Goal: Navigation & Orientation: Find specific page/section

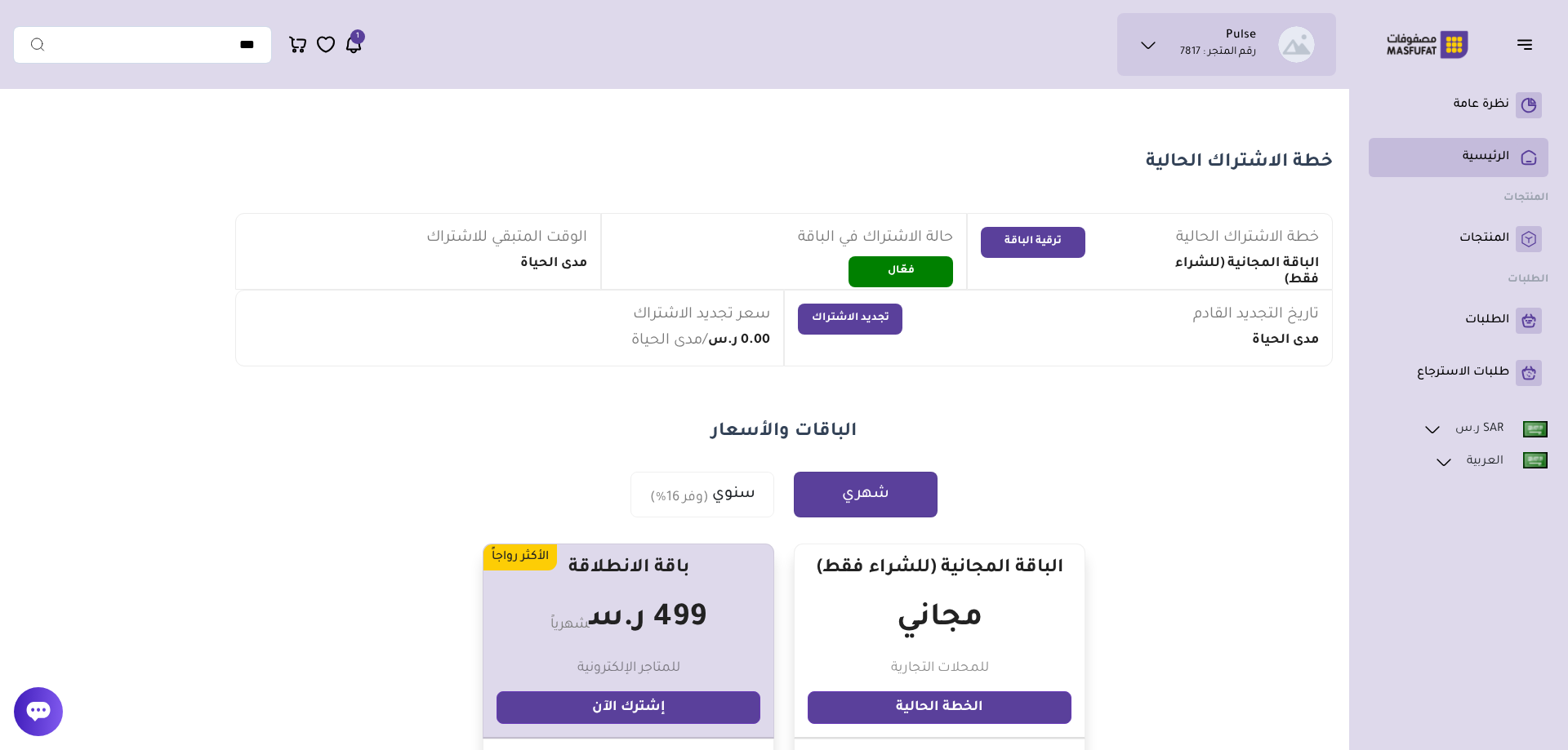
click at [1503, 146] on link "الرئيسية" at bounding box center [1459, 157] width 167 height 26
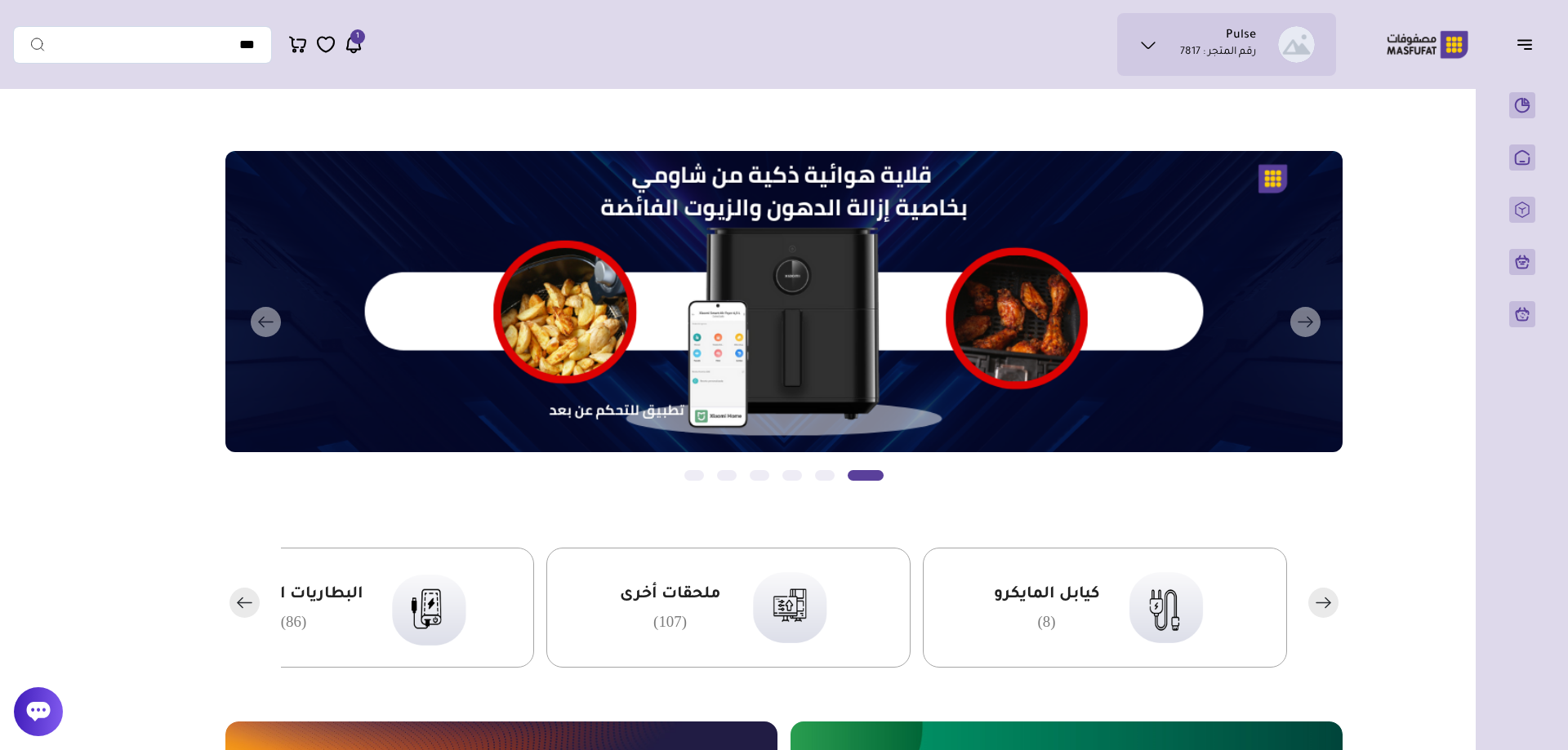
click at [978, 77] on header "Pulse رقم المتجر : 7817" at bounding box center [784, 44] width 1568 height 89
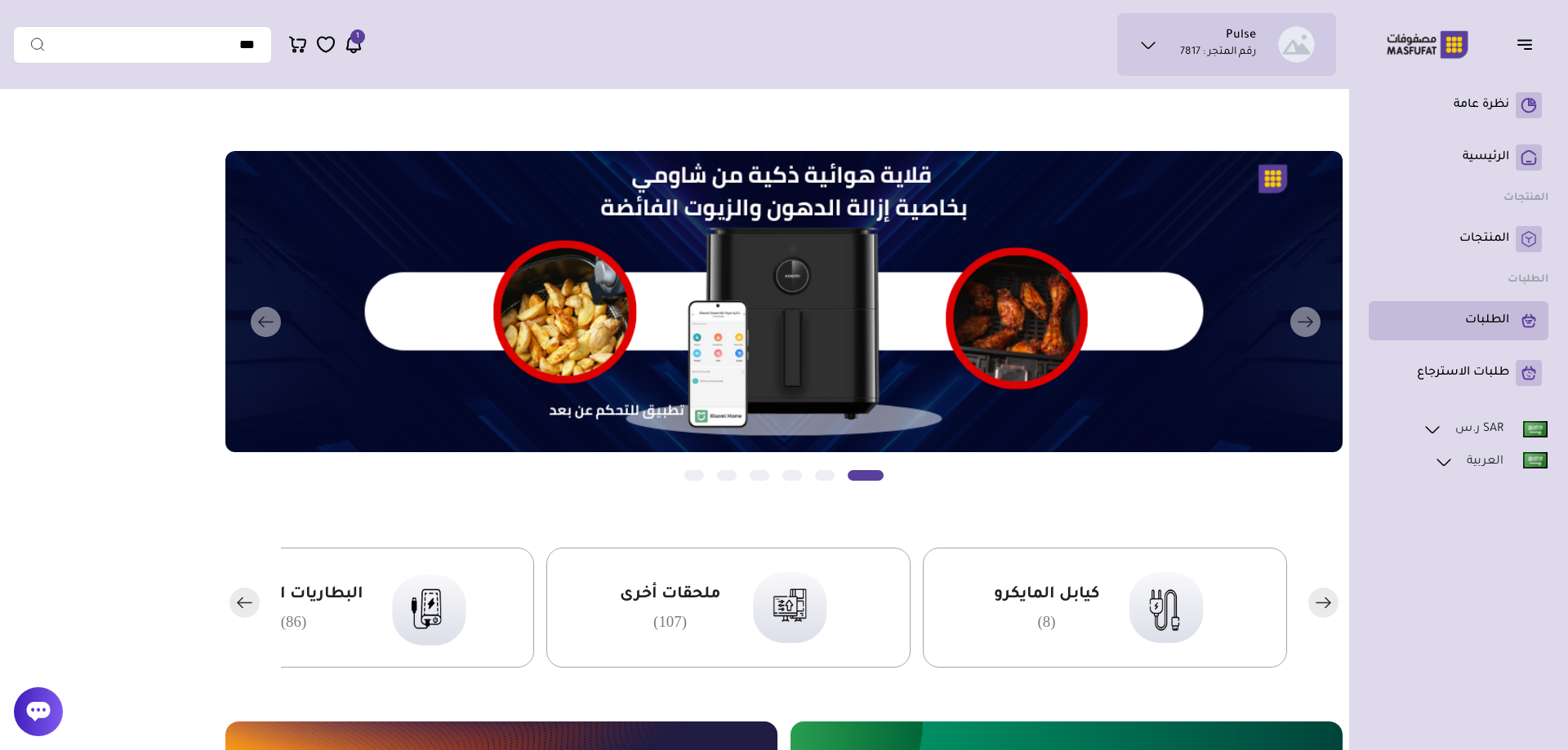
click at [1504, 315] on p "الطلبات" at bounding box center [1487, 320] width 44 height 17
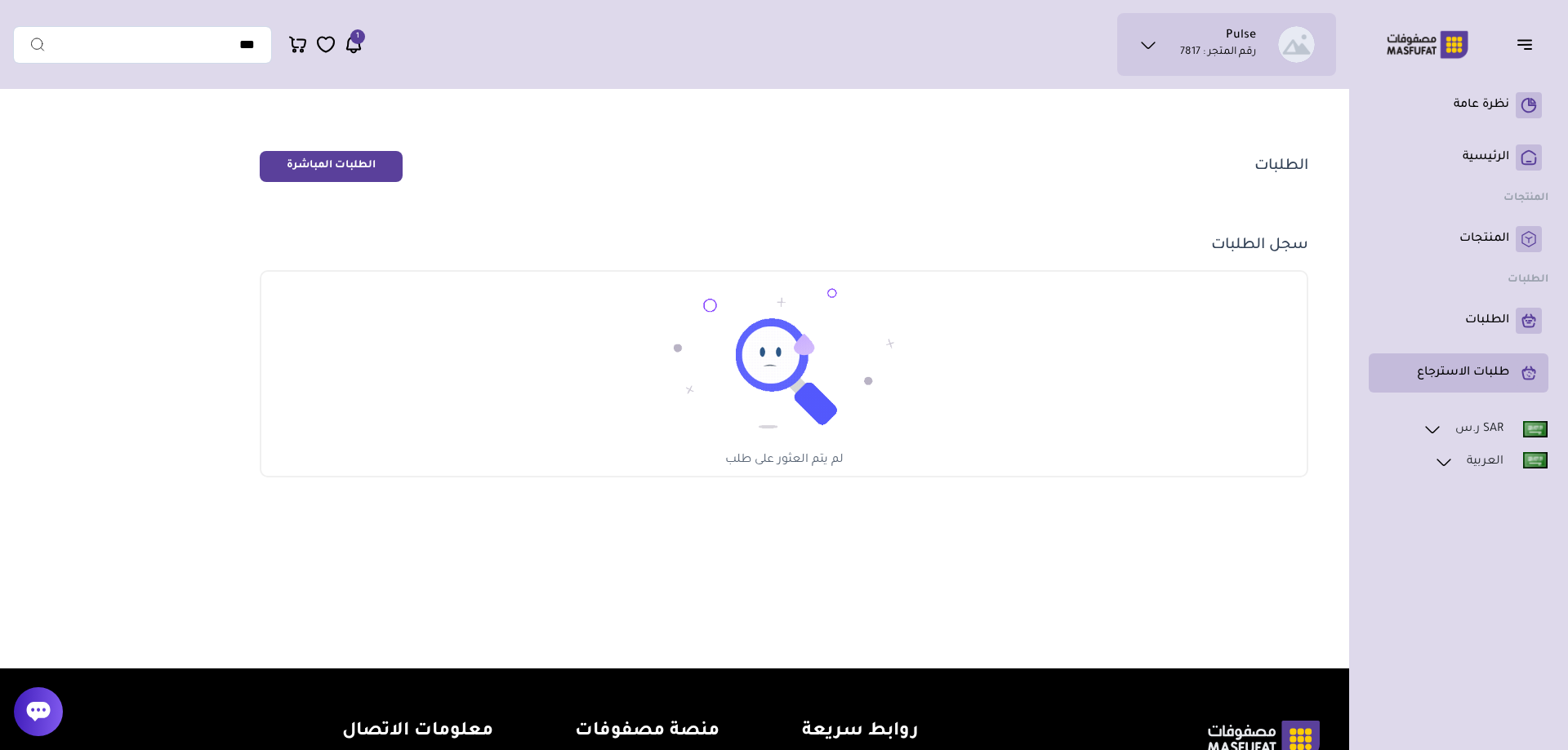
click at [1488, 367] on p "طلبات الاسترجاع" at bounding box center [1462, 373] width 92 height 17
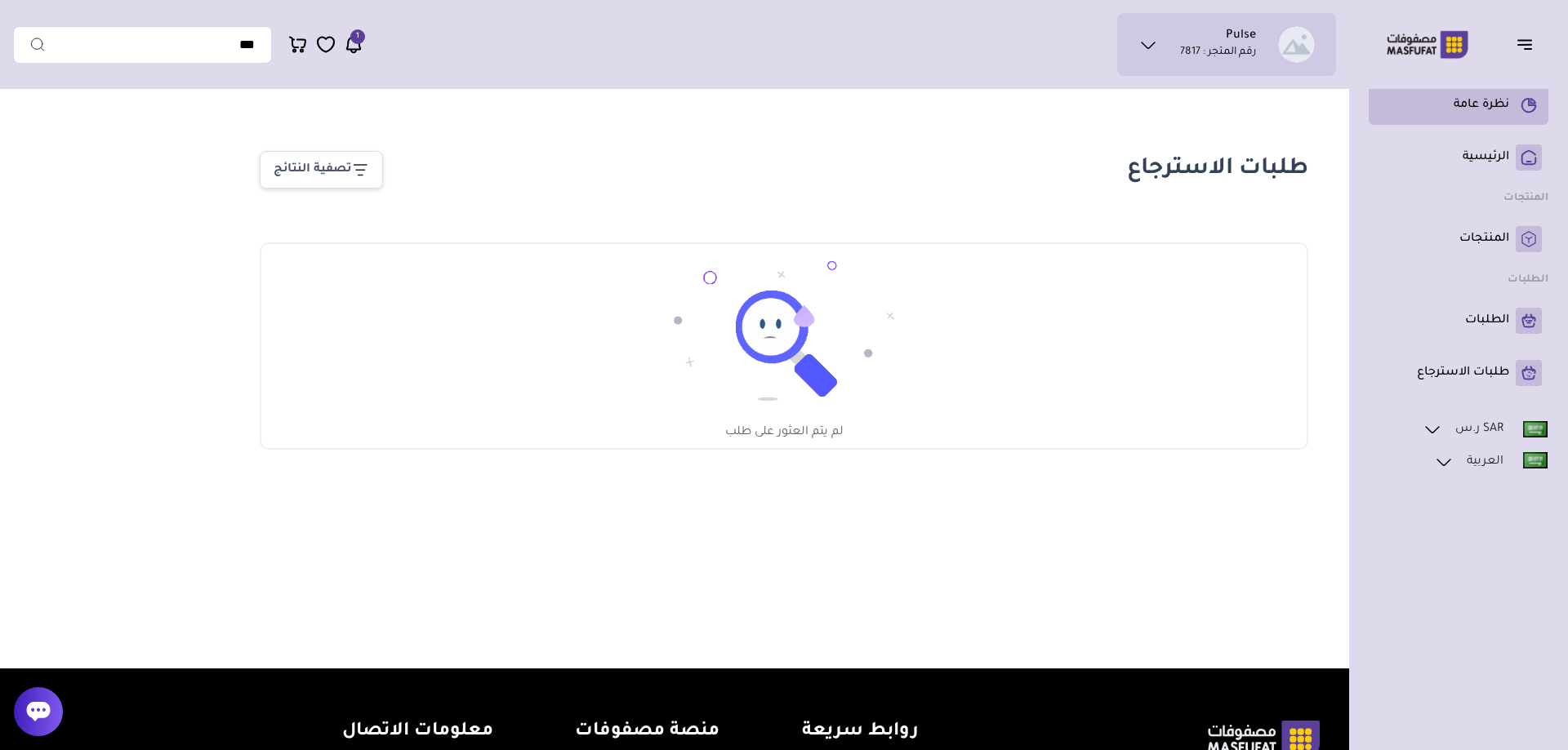
click at [1490, 112] on p "نظرة عامة" at bounding box center [1481, 104] width 56 height 17
